Goal: Navigation & Orientation: Go to known website

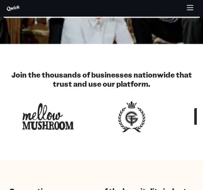
scroll to position [130, 0]
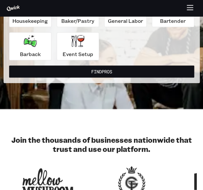
click at [98, 72] on button "Find Pros" at bounding box center [101, 72] width 185 height 12
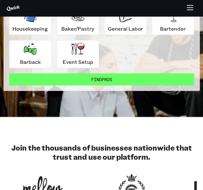
click at [99, 80] on button "Find Pros" at bounding box center [101, 79] width 185 height 12
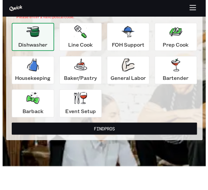
scroll to position [0, 0]
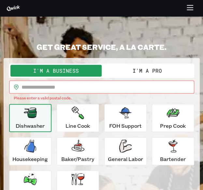
click at [191, 9] on icon "button" at bounding box center [189, 8] width 7 height 7
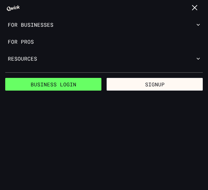
click at [51, 81] on link "Business Login" at bounding box center [53, 84] width 96 height 13
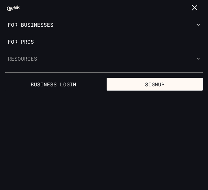
click at [83, 58] on button "Resources" at bounding box center [104, 58] width 208 height 17
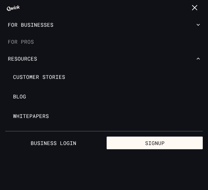
click at [29, 37] on link "For Pros" at bounding box center [104, 41] width 208 height 17
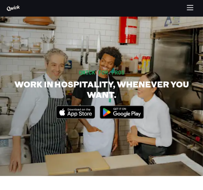
click at [193, 9] on icon "button" at bounding box center [189, 8] width 7 height 7
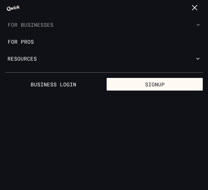
click at [59, 26] on button "For Businesses" at bounding box center [104, 24] width 208 height 17
